Goal: Task Accomplishment & Management: Manage account settings

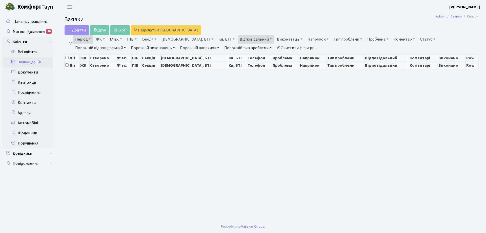
select select "25"
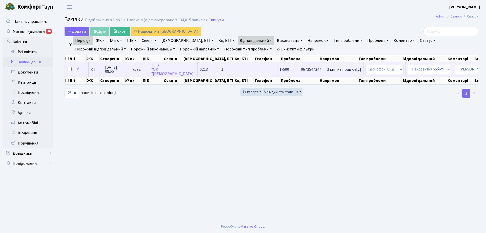
click at [170, 68] on td "ТОВ "ОК "Архангел"" at bounding box center [173, 69] width 49 height 14
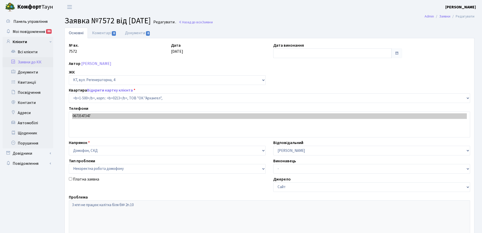
select select "16285"
select select "38"
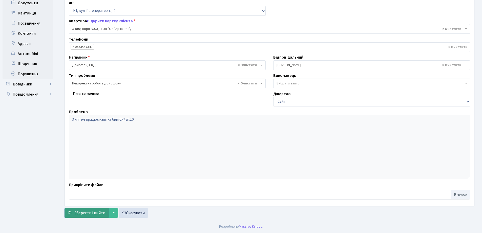
click at [98, 212] on span "Зберегти і вийти" at bounding box center [89, 213] width 31 height 6
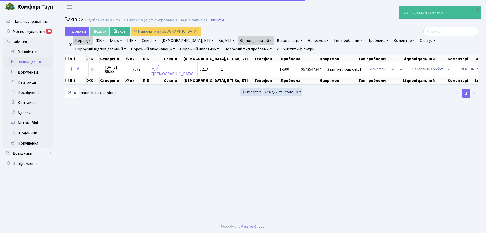
select select "25"
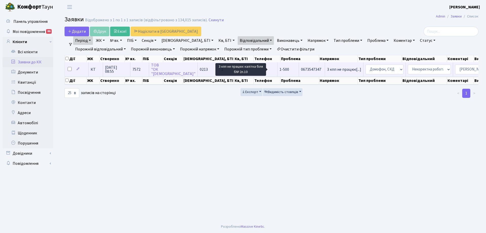
click at [327, 71] on span "3 кпп не працює[...]" at bounding box center [344, 70] width 34 height 6
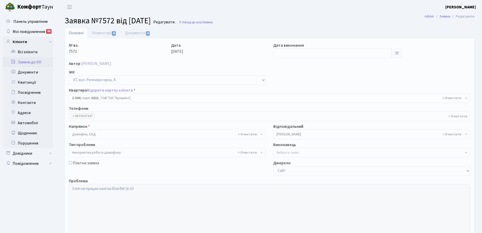
select select "16285"
select select "38"
click at [314, 53] on input "text" at bounding box center [332, 53] width 118 height 10
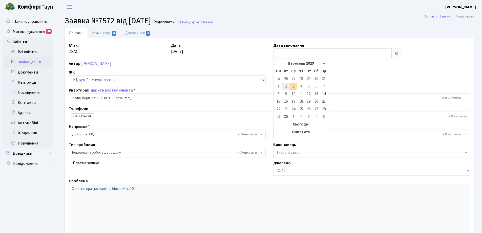
click at [287, 86] on td "2" at bounding box center [286, 87] width 8 height 8
type input "02.09.2025"
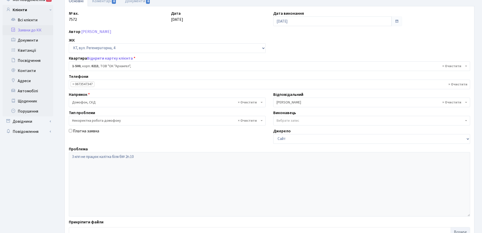
scroll to position [69, 0]
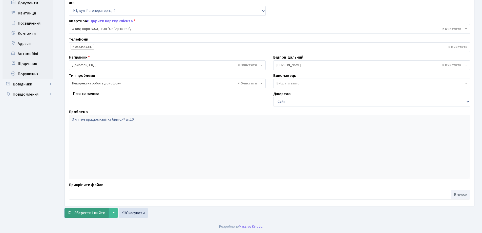
click at [93, 212] on span "Зберегти і вийти" at bounding box center [89, 213] width 31 height 6
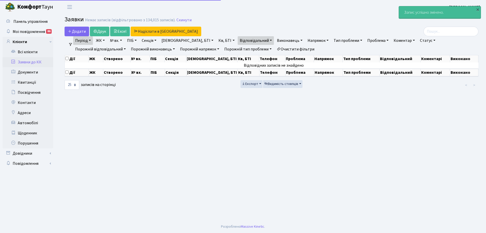
select select "25"
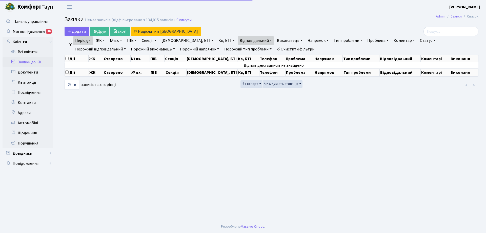
select select "25"
